Goal: Book appointment/travel/reservation

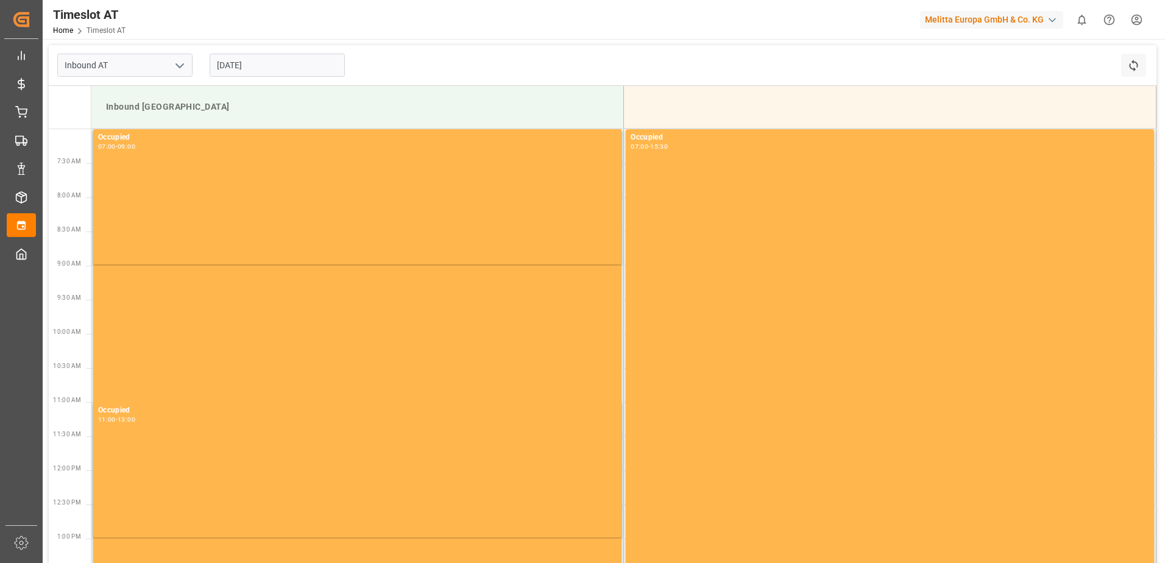
click at [248, 57] on input "[DATE]" at bounding box center [277, 65] width 135 height 23
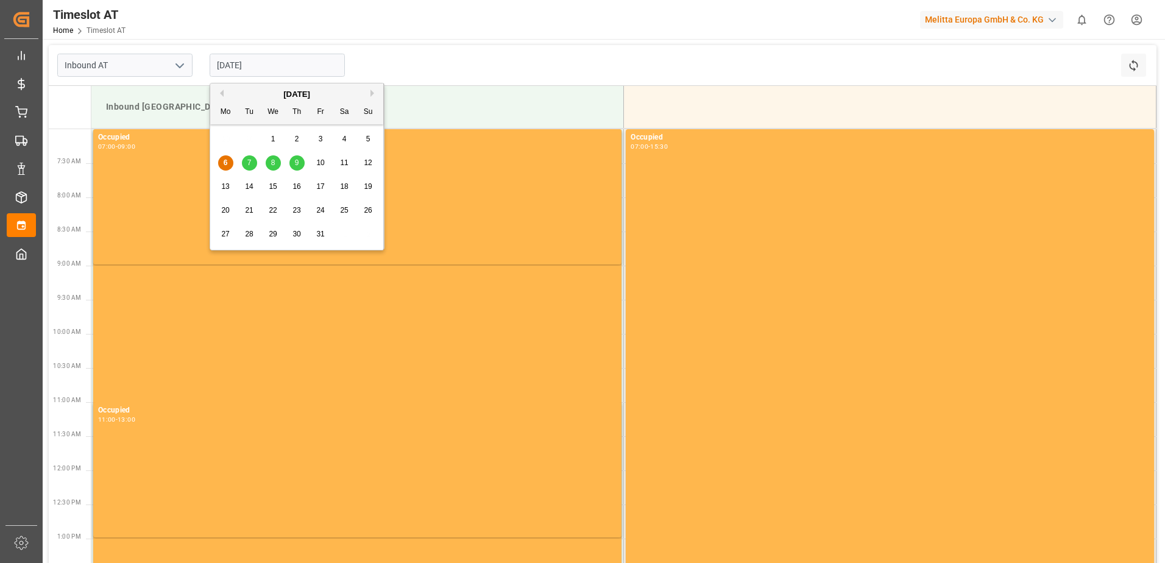
click at [276, 165] on div "8" at bounding box center [273, 163] width 15 height 15
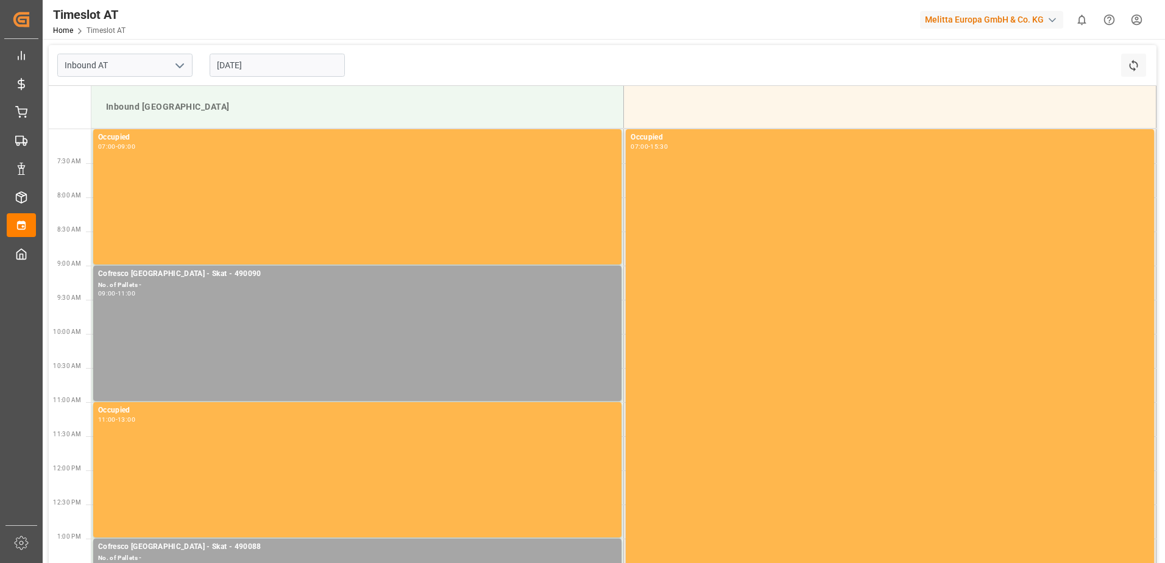
click at [262, 58] on input "[DATE]" at bounding box center [277, 65] width 135 height 23
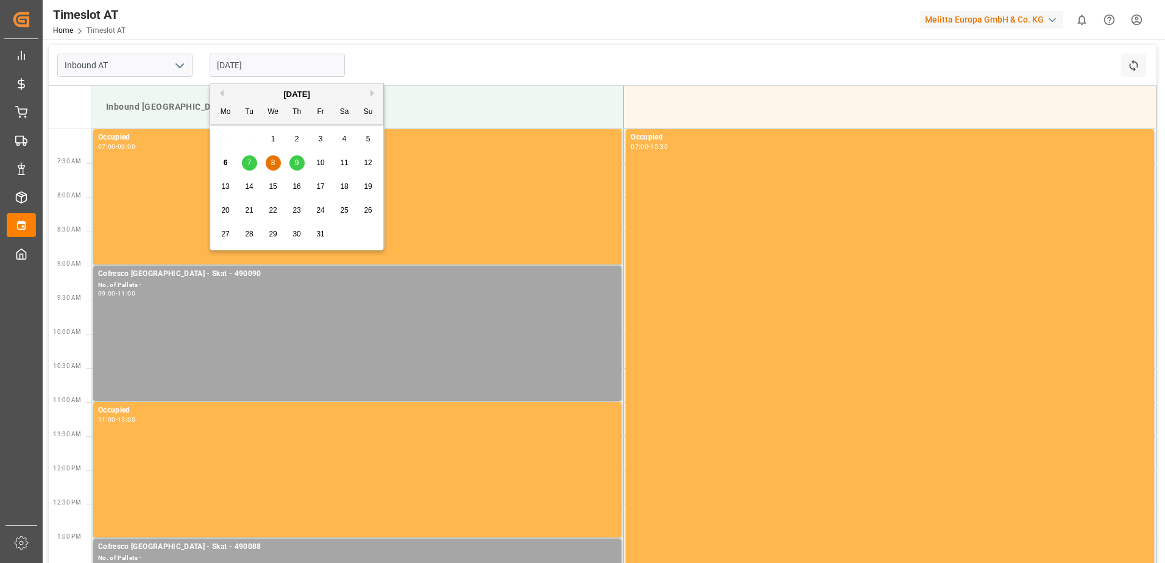
click at [251, 162] on span "7" at bounding box center [249, 162] width 4 height 9
type input "[DATE]"
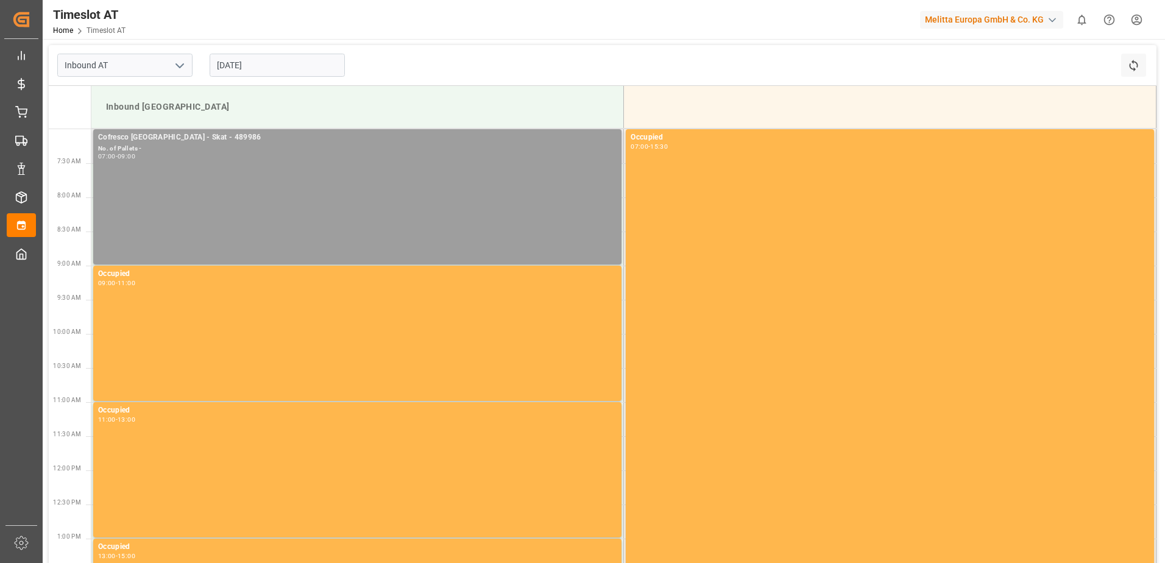
click at [212, 179] on div "Cofresco [GEOGRAPHIC_DATA] - Skat - 489986 No. of Pallets - 07:00 - 09:00" at bounding box center [357, 197] width 519 height 130
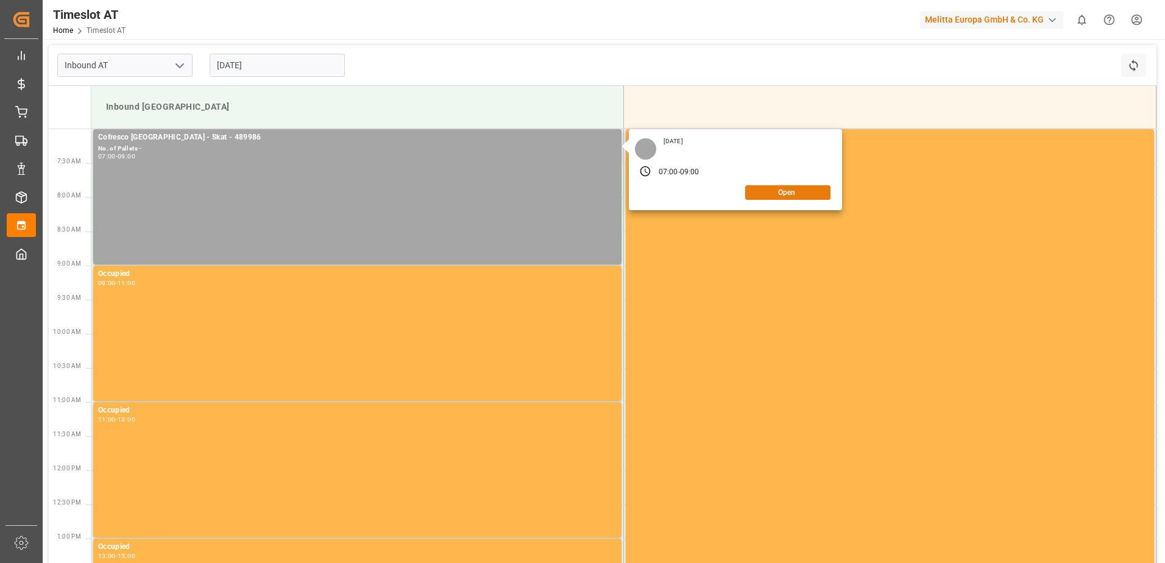
click at [775, 193] on button "Open" at bounding box center [787, 192] width 85 height 15
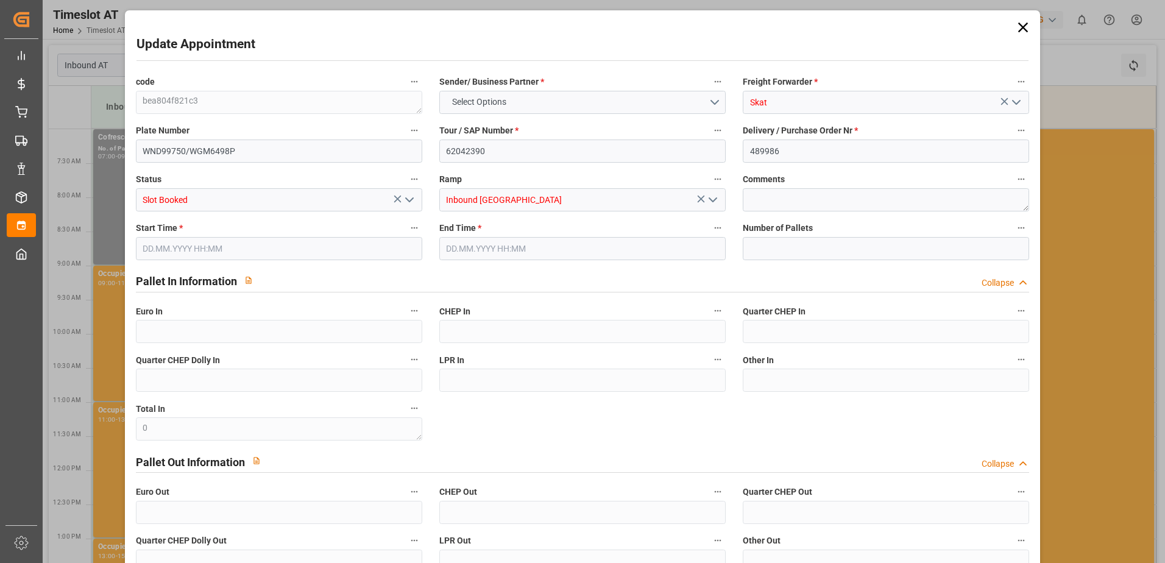
type input "0"
type input "[DATE] 07:00"
type input "[DATE] 09:00"
type input "[DATE] 12:24"
click at [1025, 29] on icon at bounding box center [1023, 27] width 17 height 17
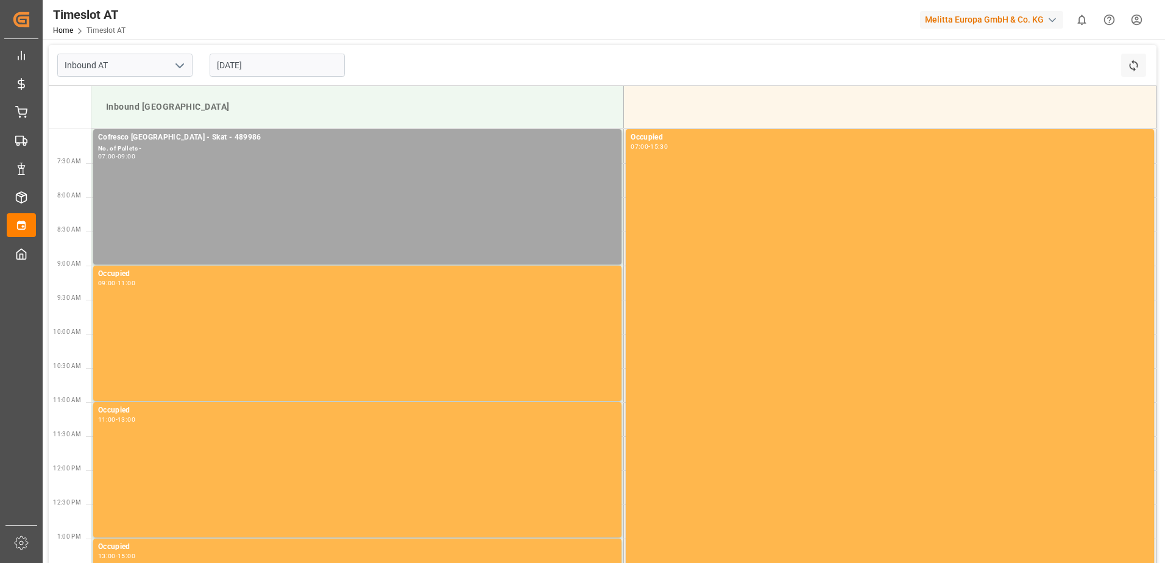
click at [233, 60] on input "[DATE]" at bounding box center [277, 65] width 135 height 23
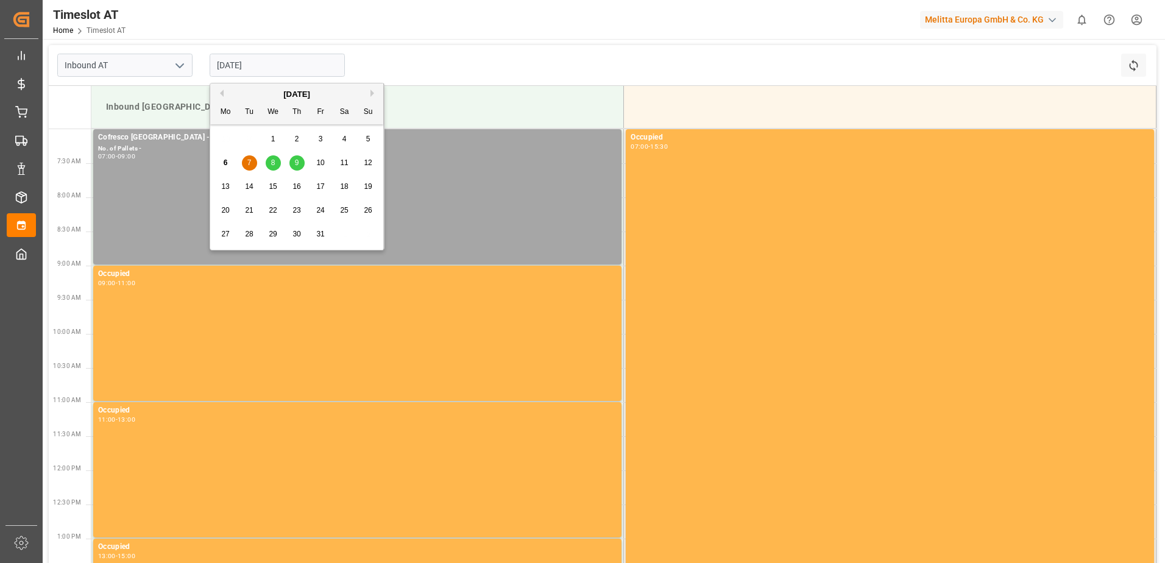
click at [273, 158] on span "8" at bounding box center [273, 162] width 4 height 9
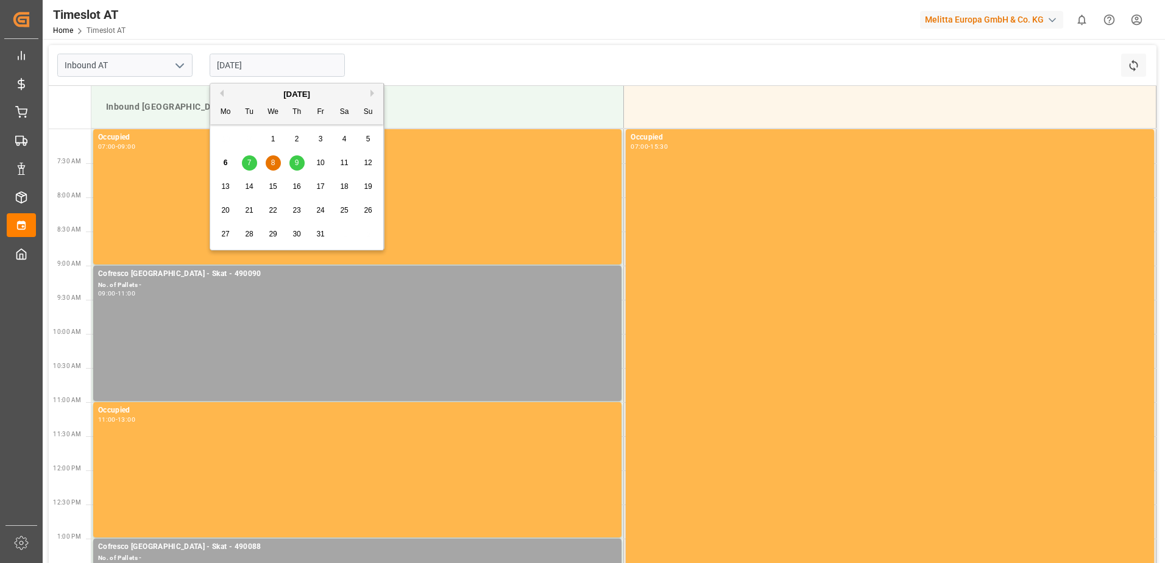
click at [248, 60] on input "[DATE]" at bounding box center [277, 65] width 135 height 23
click at [299, 162] on div "9" at bounding box center [297, 163] width 15 height 15
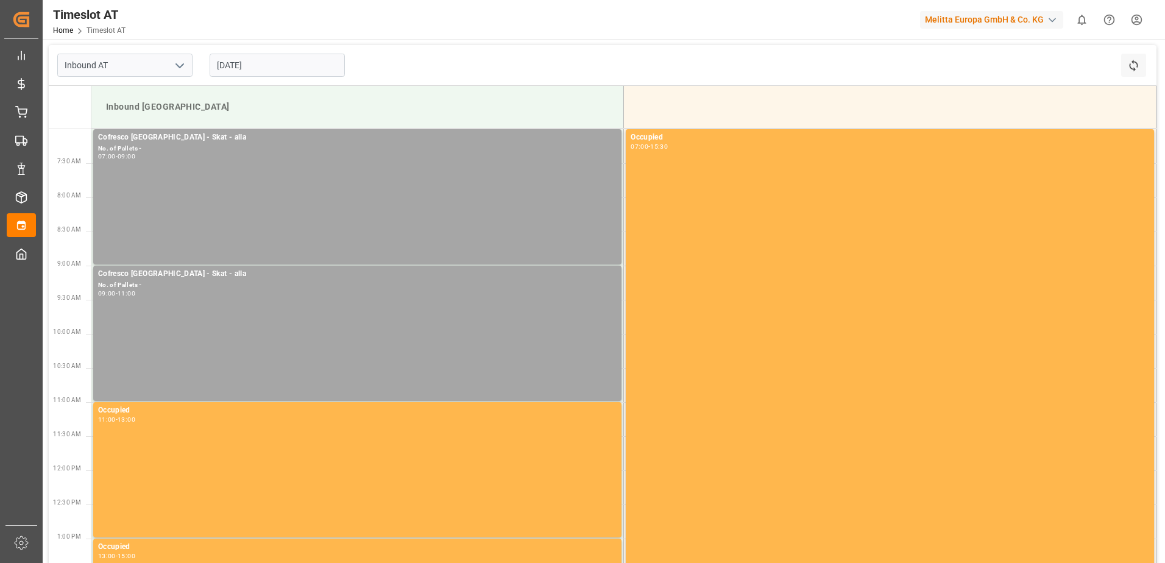
click at [226, 65] on input "[DATE]" at bounding box center [277, 65] width 135 height 23
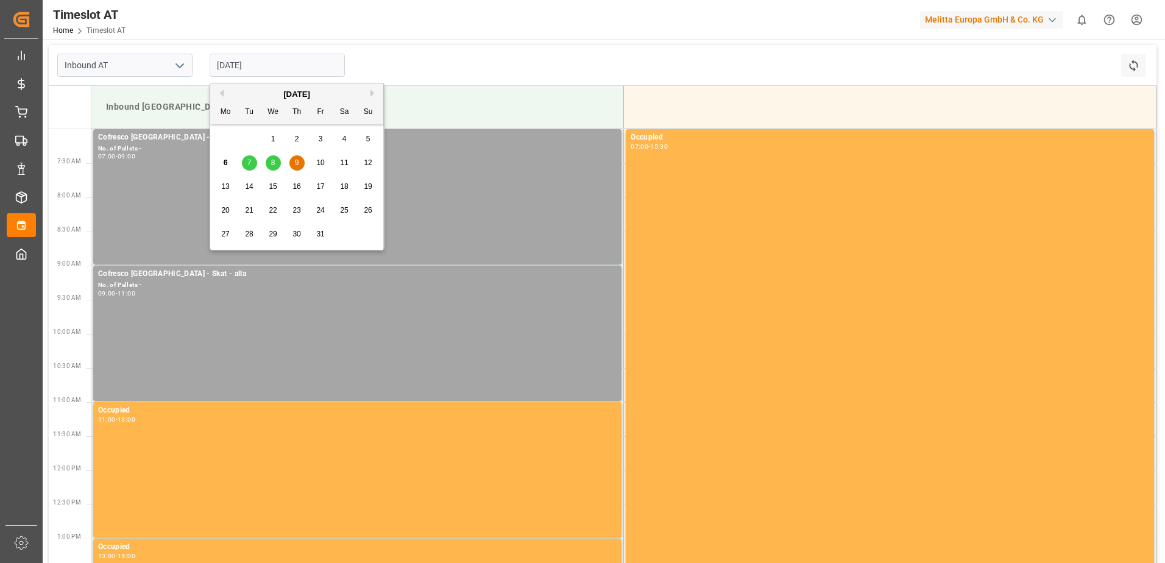
click at [247, 163] on span "7" at bounding box center [249, 162] width 4 height 9
type input "[DATE]"
